Goal: Task Accomplishment & Management: Manage account settings

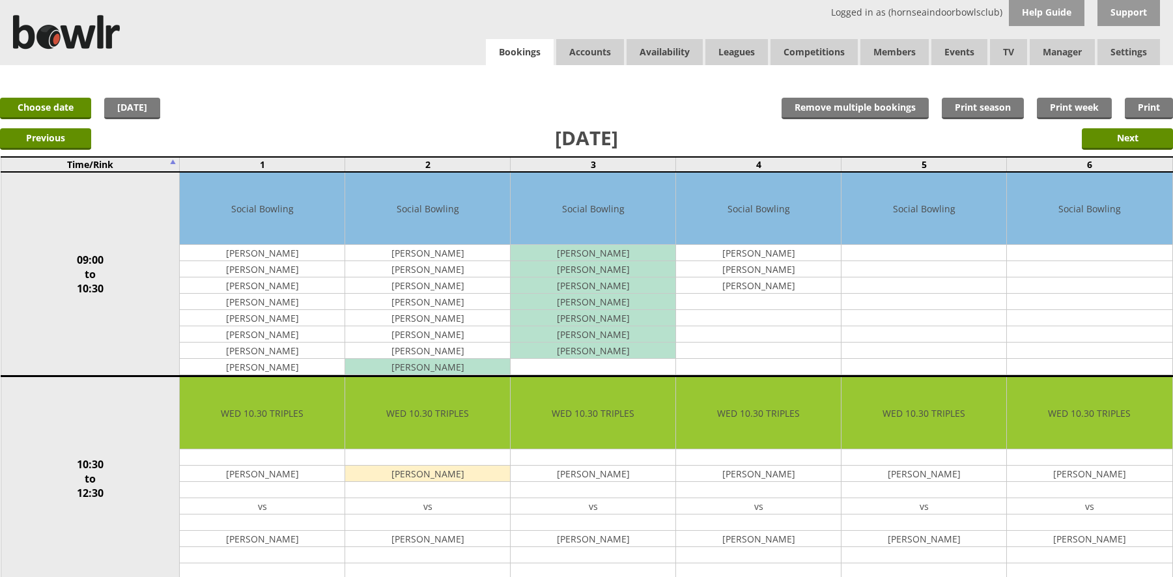
click at [515, 40] on link "Bookings" at bounding box center [520, 52] width 68 height 27
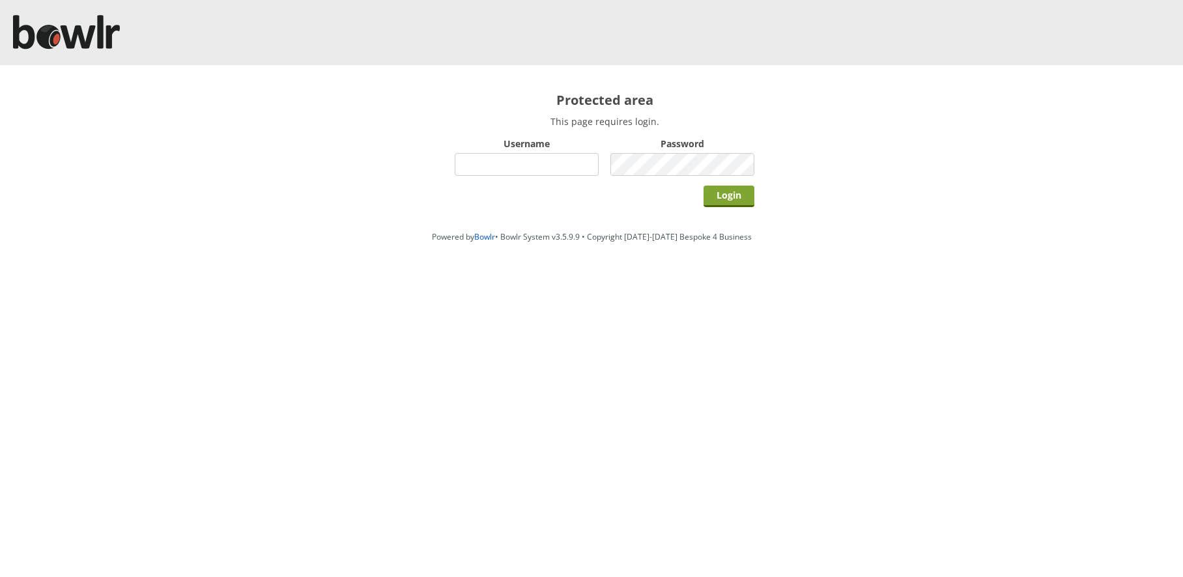
type input "hornseaindoorbowlsclub"
click at [737, 201] on input "Login" at bounding box center [729, 196] width 51 height 21
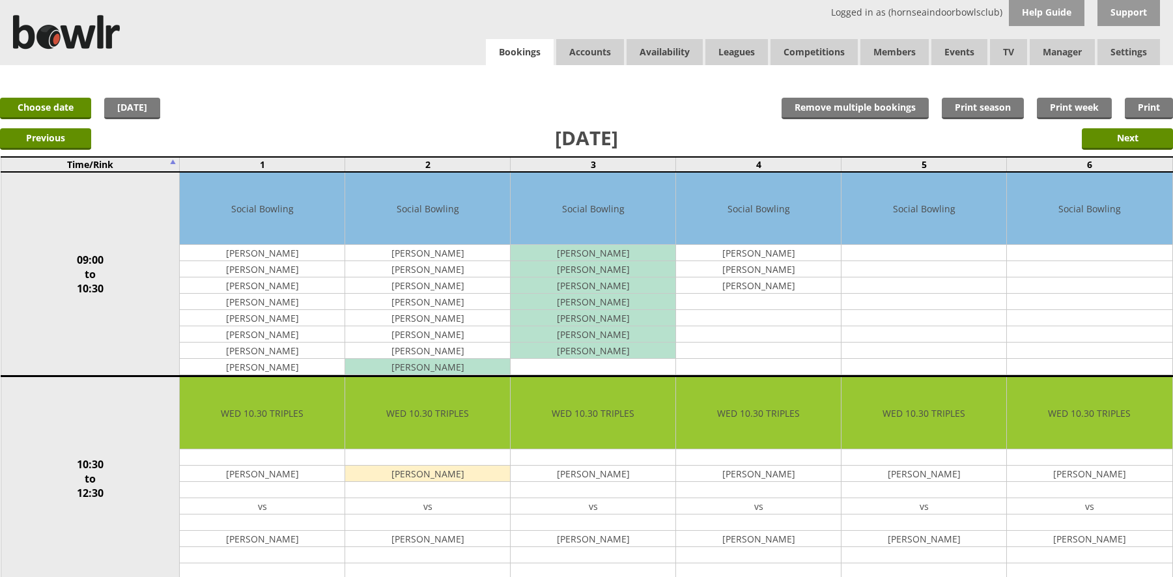
click at [491, 39] on link "Bookings" at bounding box center [520, 52] width 68 height 27
